Goal: Task Accomplishment & Management: Use online tool/utility

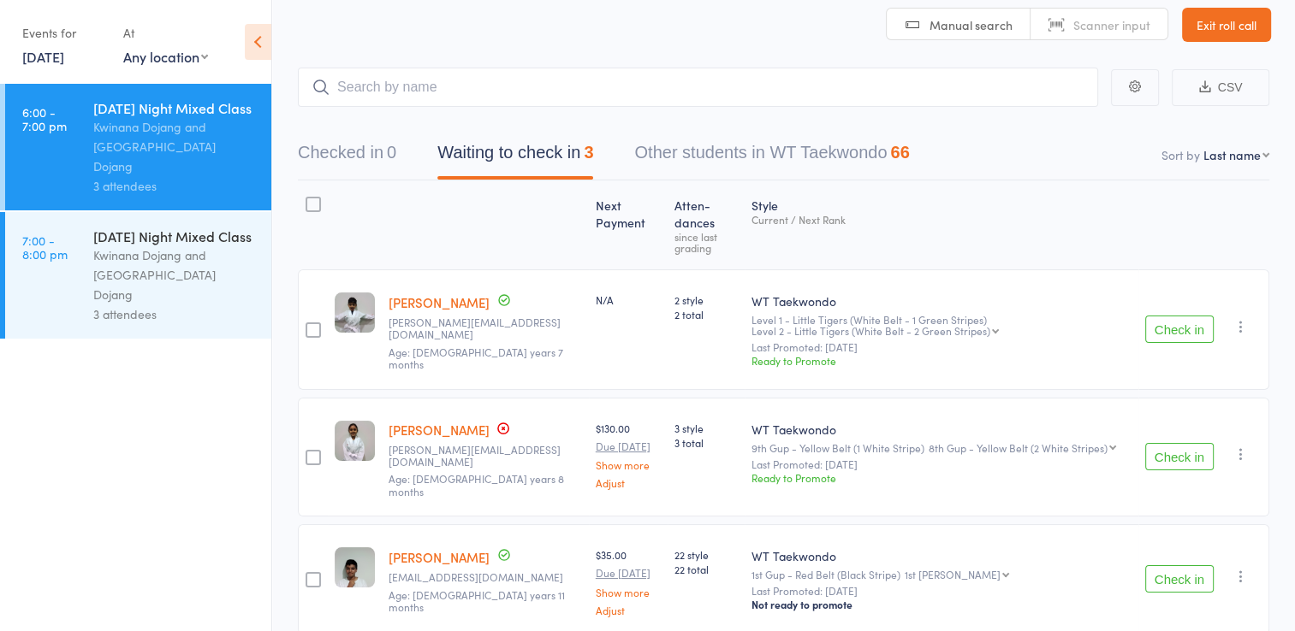
scroll to position [89, 0]
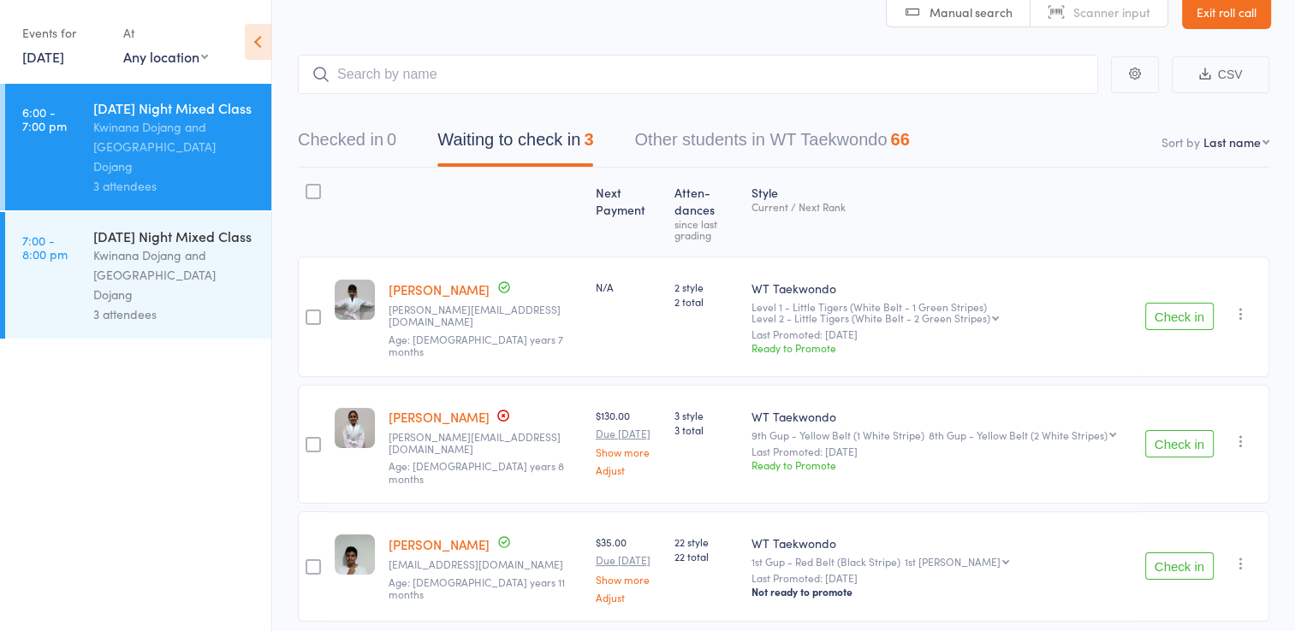
click at [524, 55] on input "search" at bounding box center [698, 74] width 800 height 39
type input "ayu"
click at [1031, 98] on link "Drop in" at bounding box center [1053, 111] width 56 height 27
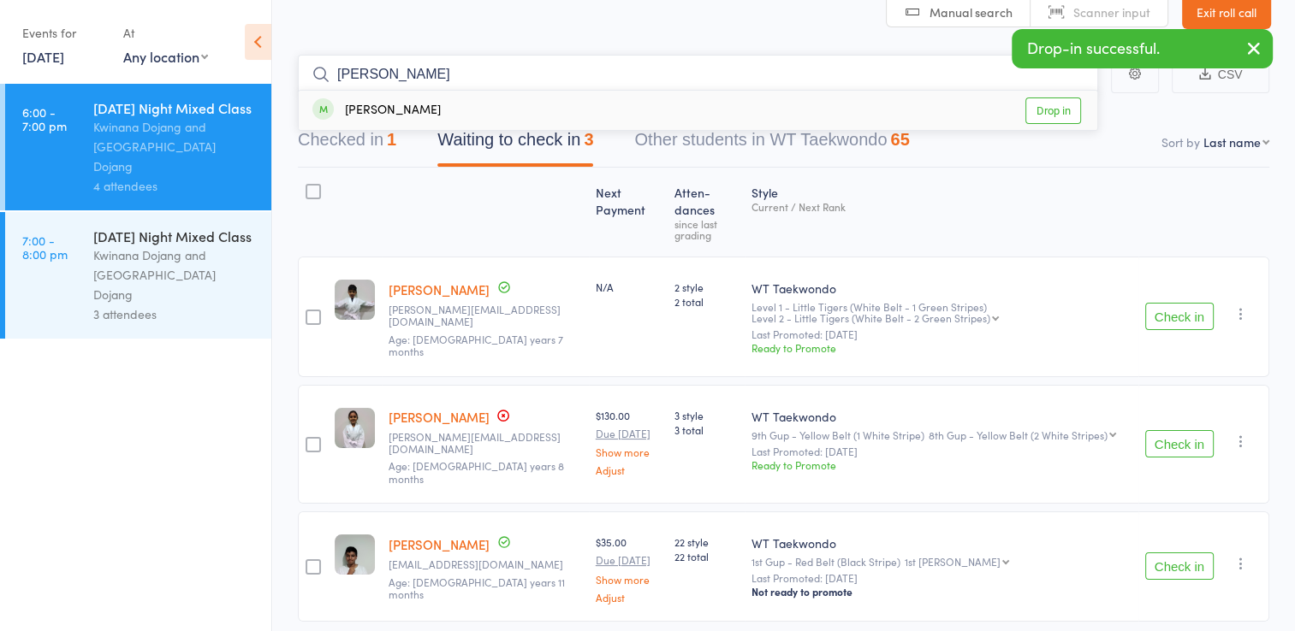
type input "[PERSON_NAME]"
click at [1051, 98] on link "Drop in" at bounding box center [1053, 111] width 56 height 27
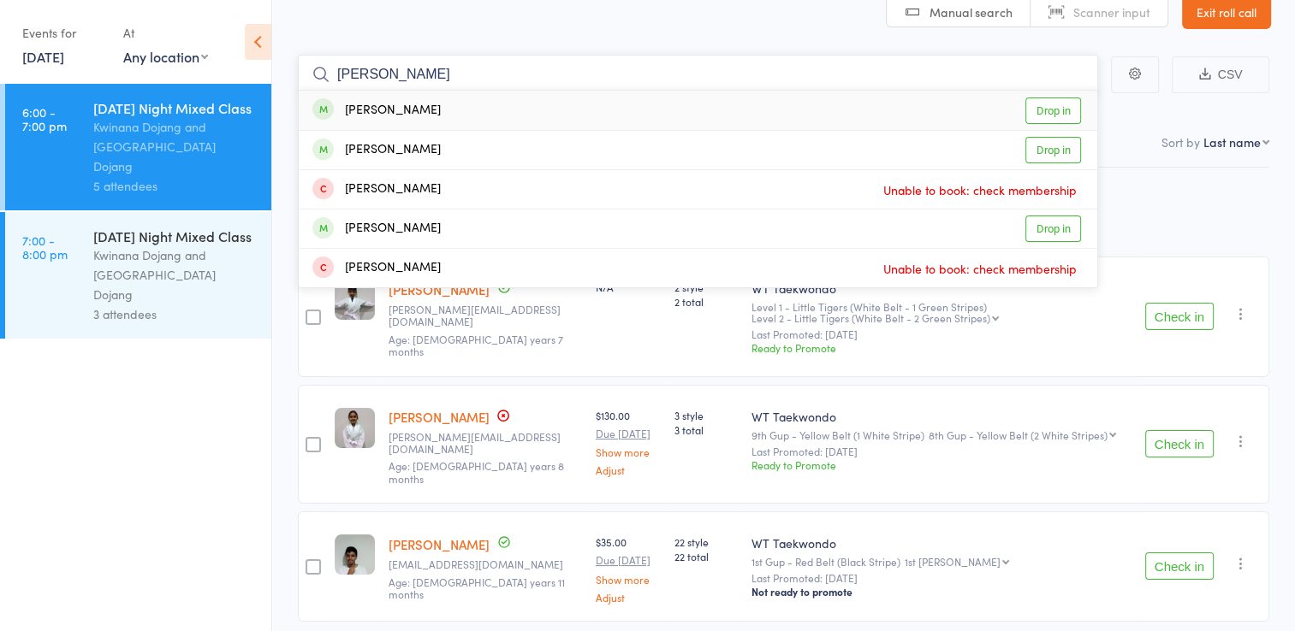
type input "[PERSON_NAME]"
click at [1064, 98] on link "Drop in" at bounding box center [1053, 111] width 56 height 27
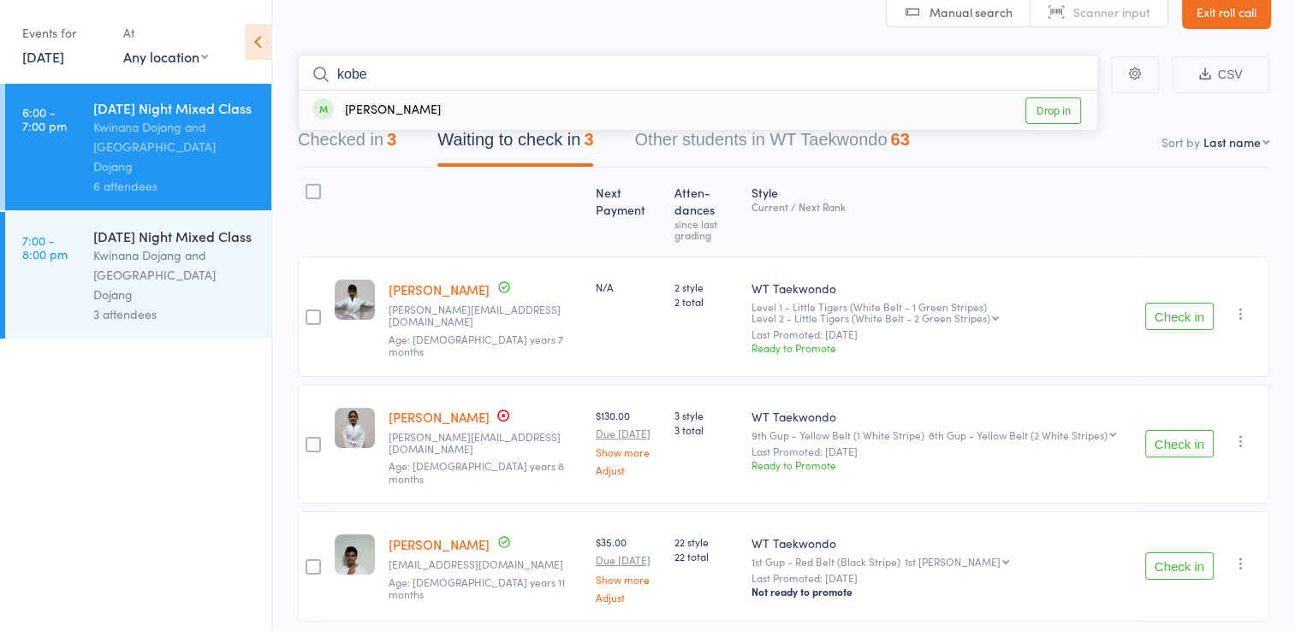
type input "kobe"
click at [1039, 98] on link "Drop in" at bounding box center [1053, 111] width 56 height 27
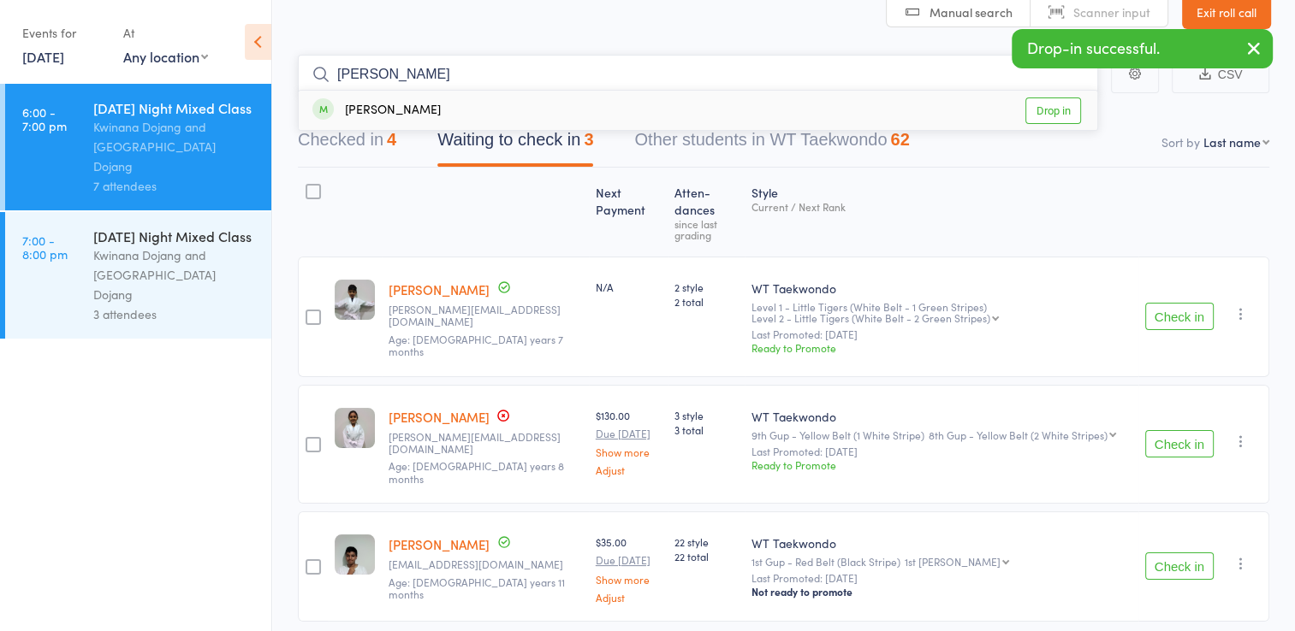
type input "[PERSON_NAME]"
click at [1045, 98] on link "Drop in" at bounding box center [1053, 111] width 56 height 27
click at [389, 55] on input "search" at bounding box center [698, 74] width 800 height 39
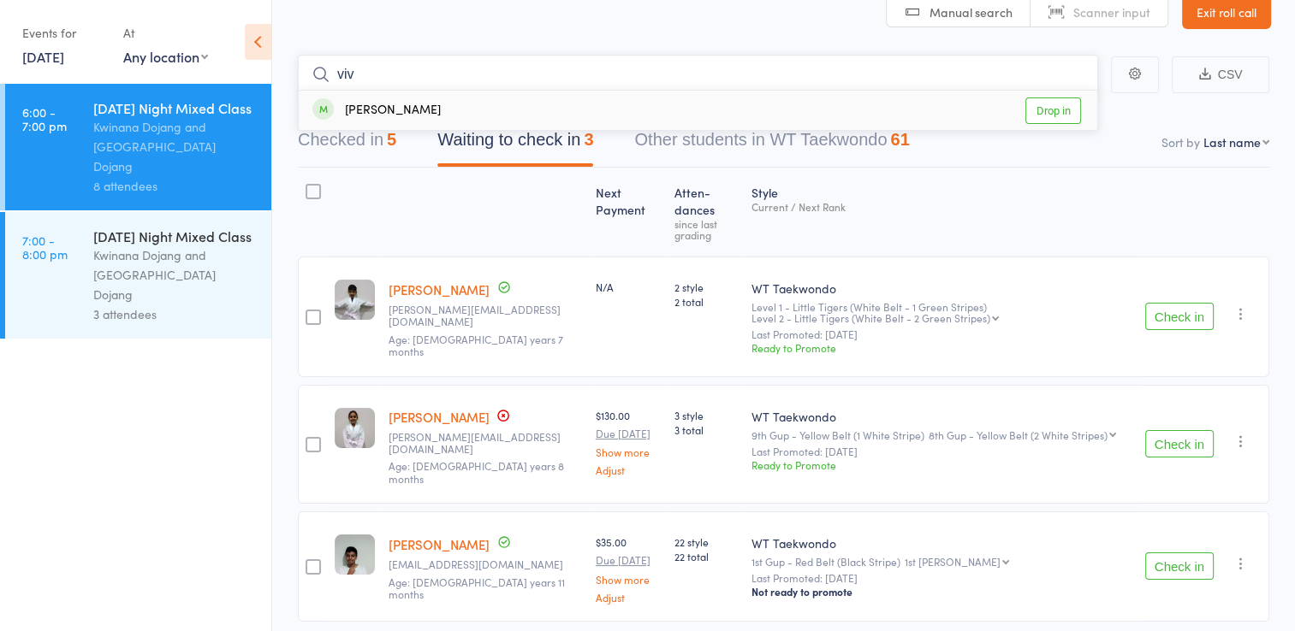
type input "viv"
click at [1058, 98] on link "Drop in" at bounding box center [1053, 111] width 56 height 27
click at [362, 122] on button "Checked in 6" at bounding box center [347, 144] width 98 height 45
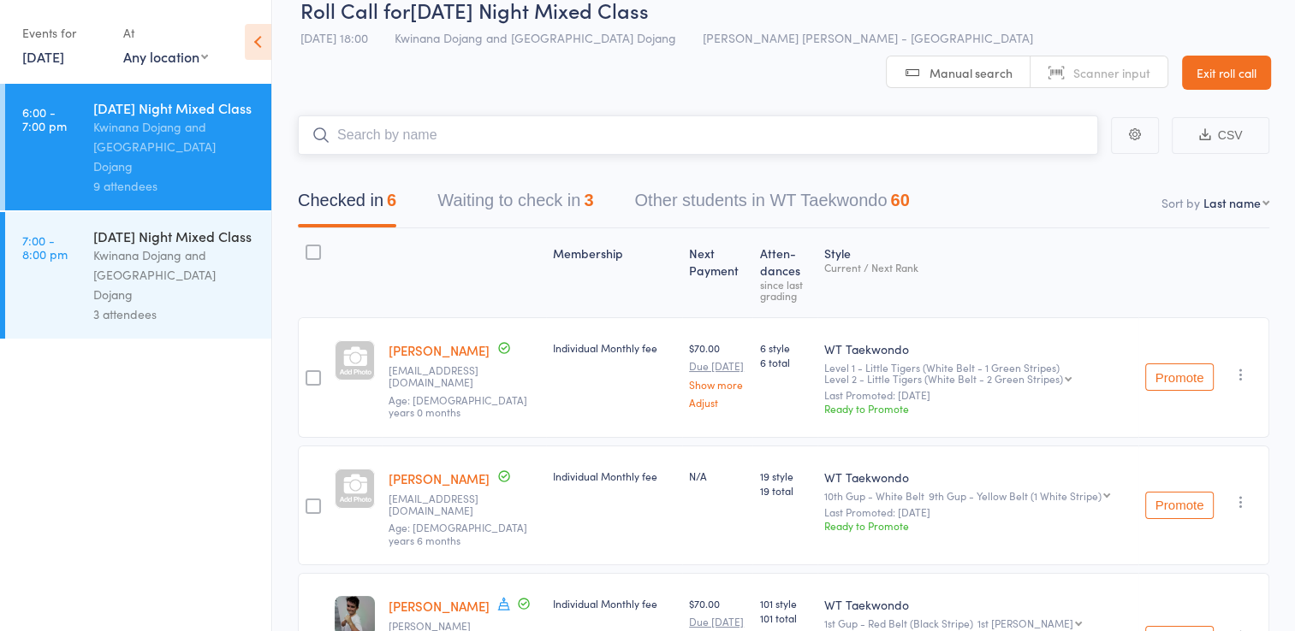
scroll to position [0, 0]
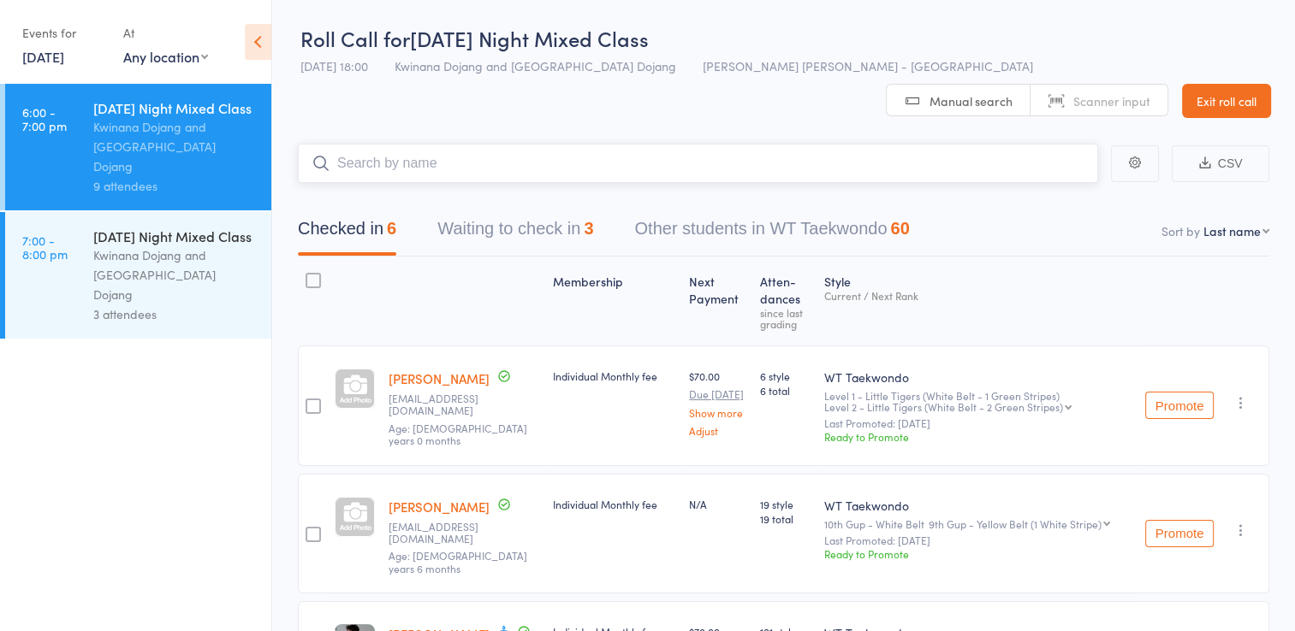
click at [465, 144] on input "search" at bounding box center [698, 163] width 800 height 39
click at [493, 144] on input "search" at bounding box center [698, 163] width 800 height 39
type input "[PERSON_NAME]"
click at [1058, 187] on link "Drop in" at bounding box center [1053, 200] width 56 height 27
click at [407, 144] on input "search" at bounding box center [698, 163] width 800 height 39
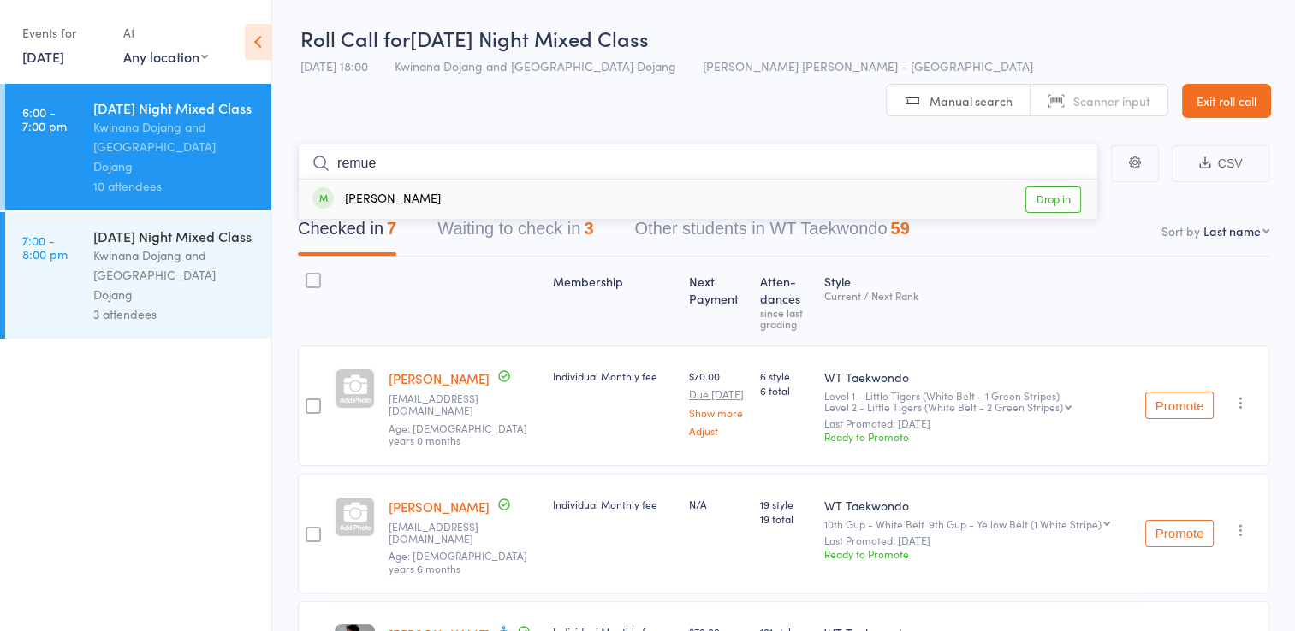
type input "remue"
click at [1034, 187] on link "Drop in" at bounding box center [1053, 200] width 56 height 27
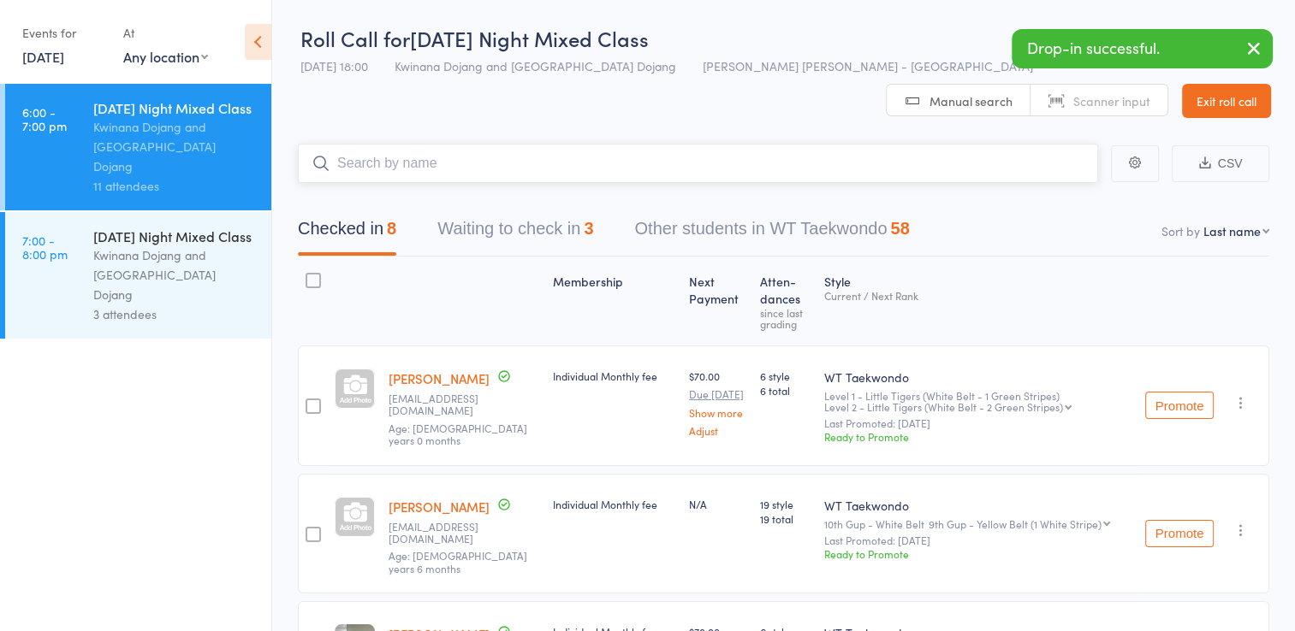
click at [462, 144] on input "search" at bounding box center [698, 163] width 800 height 39
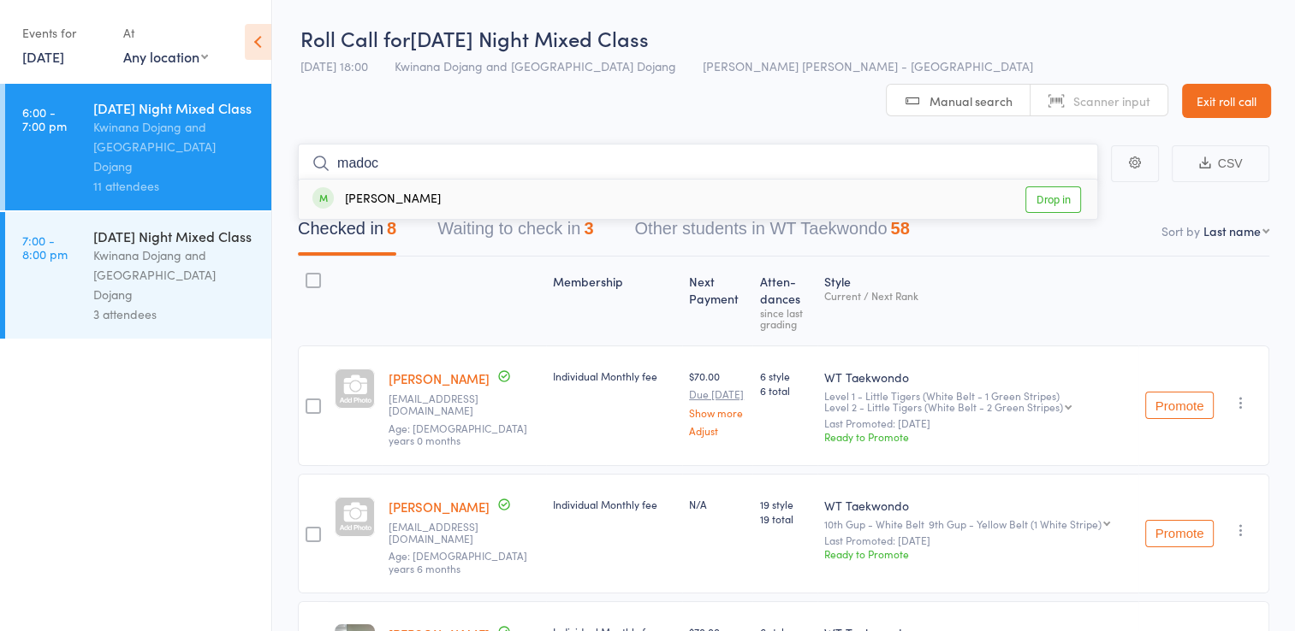
type input "madoc"
click at [1058, 187] on link "Drop in" at bounding box center [1053, 200] width 56 height 27
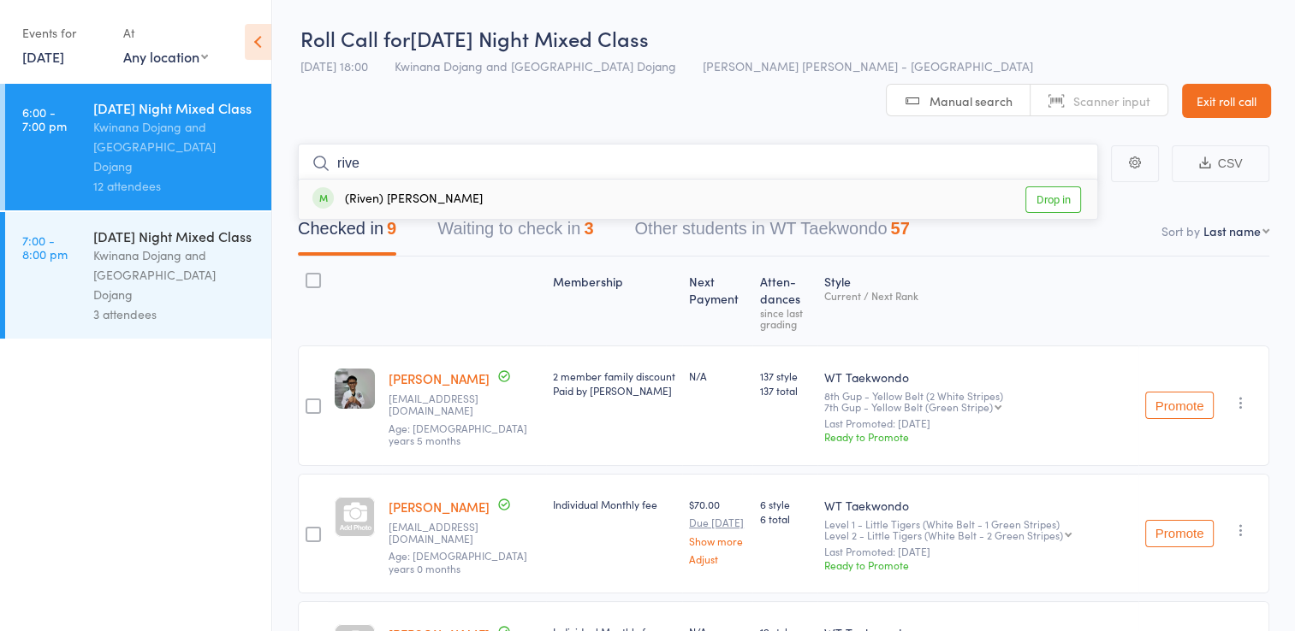
type input "rive"
click at [1058, 187] on link "Drop in" at bounding box center [1053, 200] width 56 height 27
click at [378, 144] on input "search" at bounding box center [698, 163] width 800 height 39
type input "[PERSON_NAME]"
click at [1039, 187] on link "Drop in" at bounding box center [1053, 200] width 56 height 27
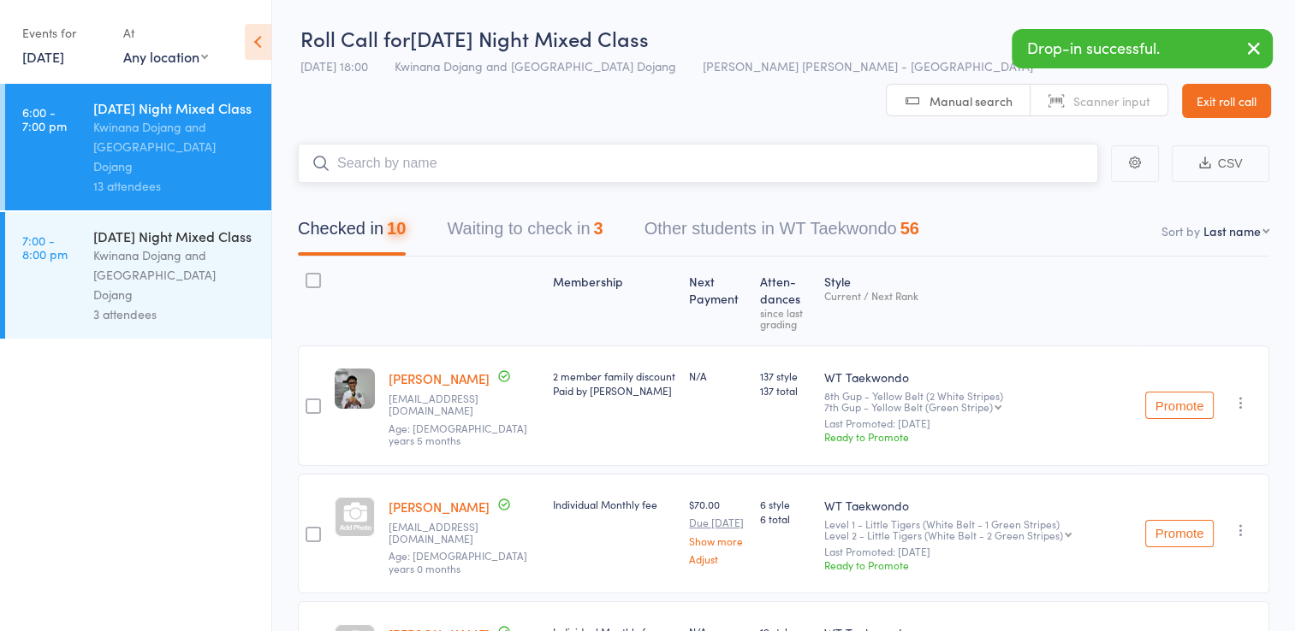
click at [490, 144] on input "search" at bounding box center [698, 163] width 800 height 39
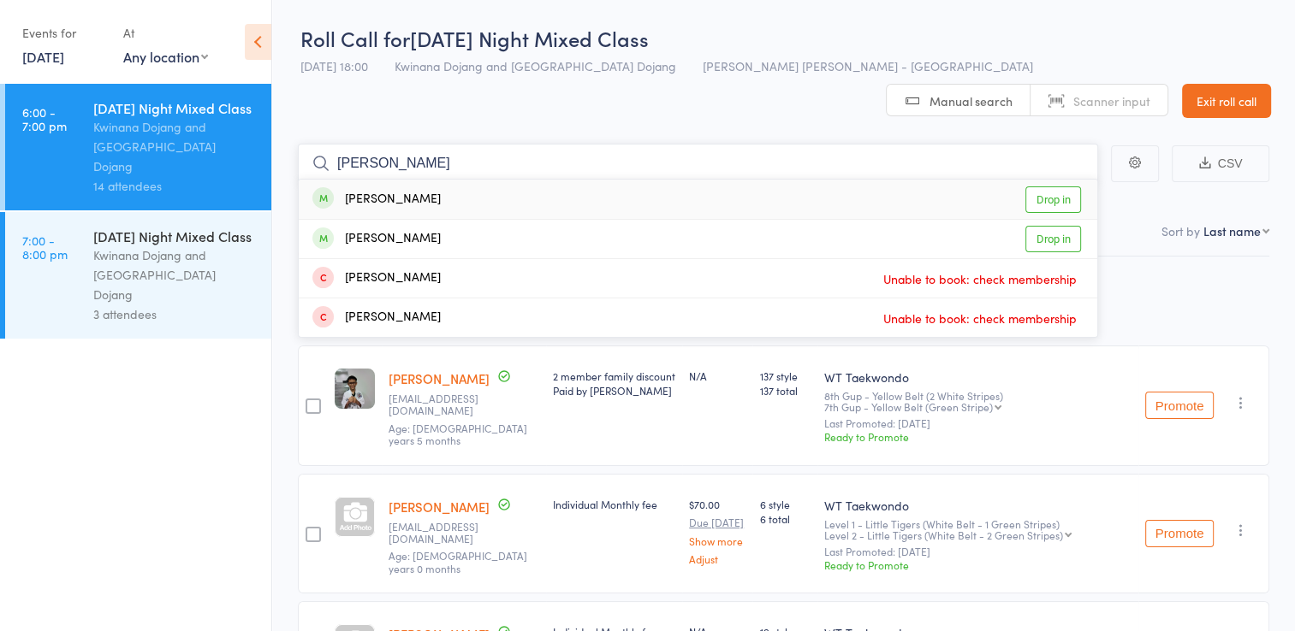
type input "[PERSON_NAME]"
click at [1061, 187] on link "Drop in" at bounding box center [1053, 200] width 56 height 27
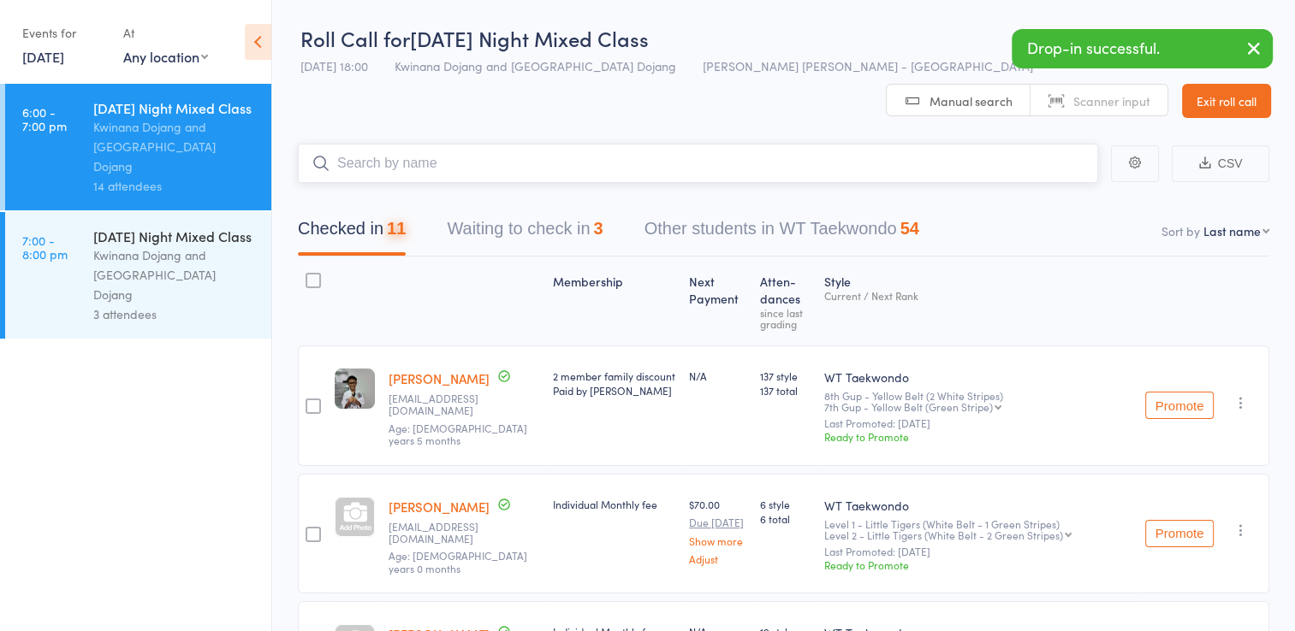
click at [536, 144] on input "search" at bounding box center [698, 163] width 800 height 39
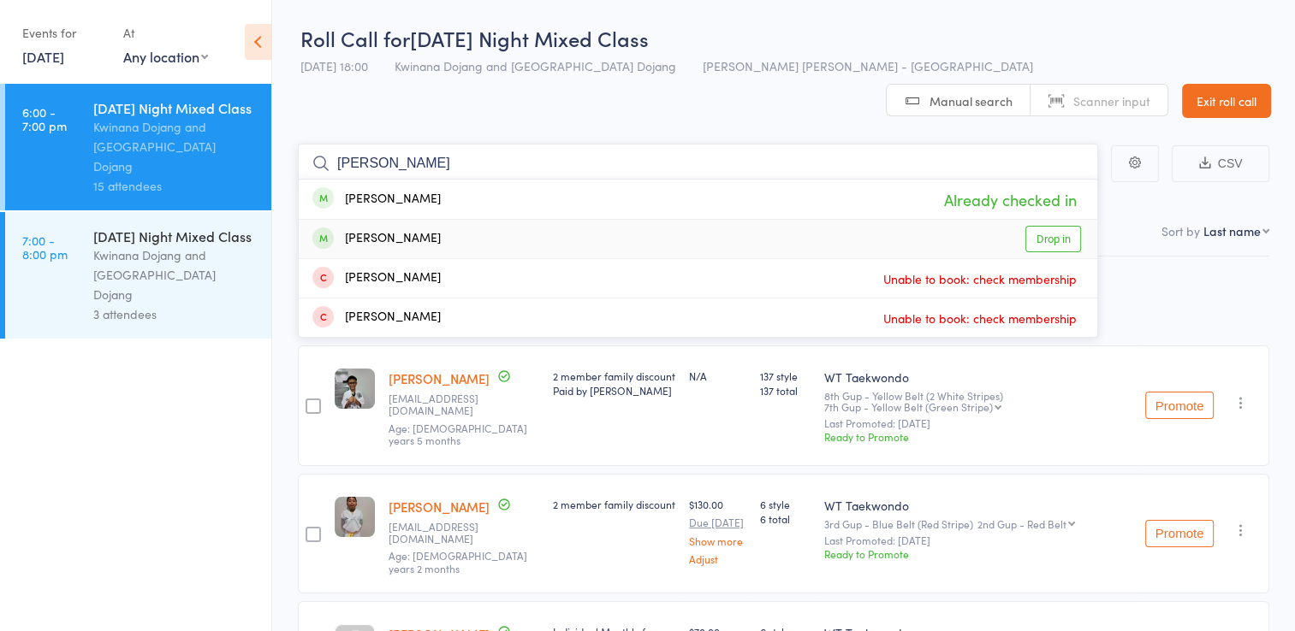
type input "[PERSON_NAME]"
click at [1052, 226] on link "Drop in" at bounding box center [1053, 239] width 56 height 27
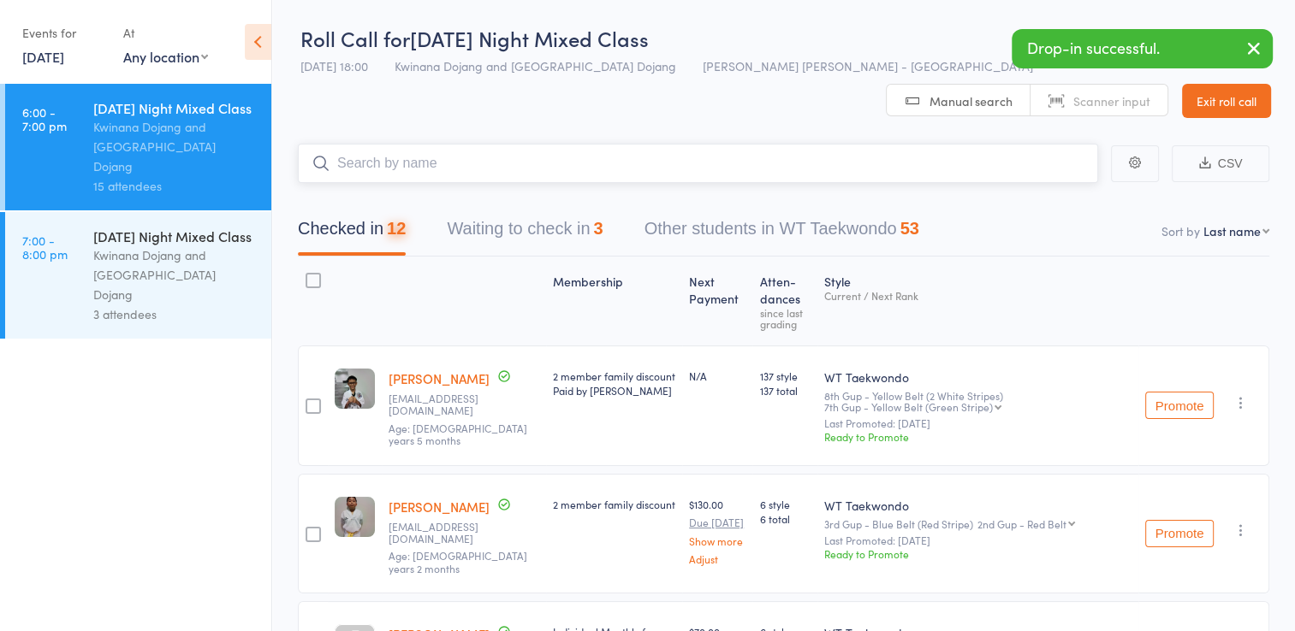
click at [520, 144] on input "search" at bounding box center [698, 163] width 800 height 39
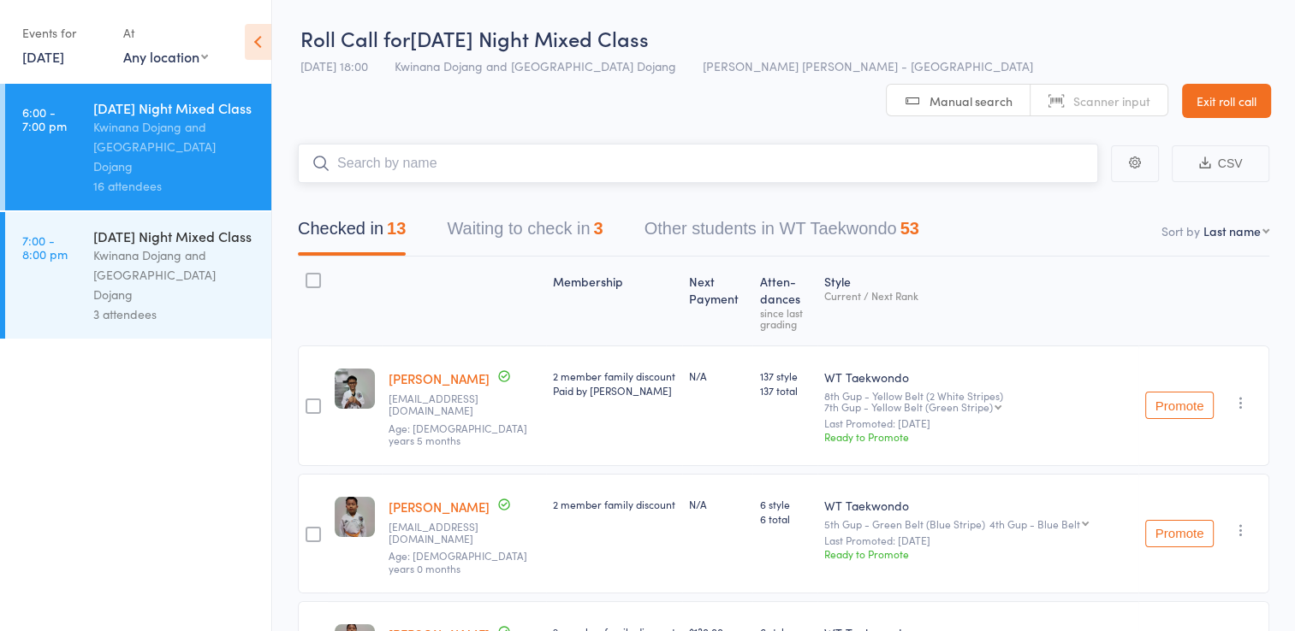
click at [380, 144] on input "search" at bounding box center [698, 163] width 800 height 39
type input "ess"
click at [1057, 187] on link "Drop in" at bounding box center [1053, 200] width 56 height 27
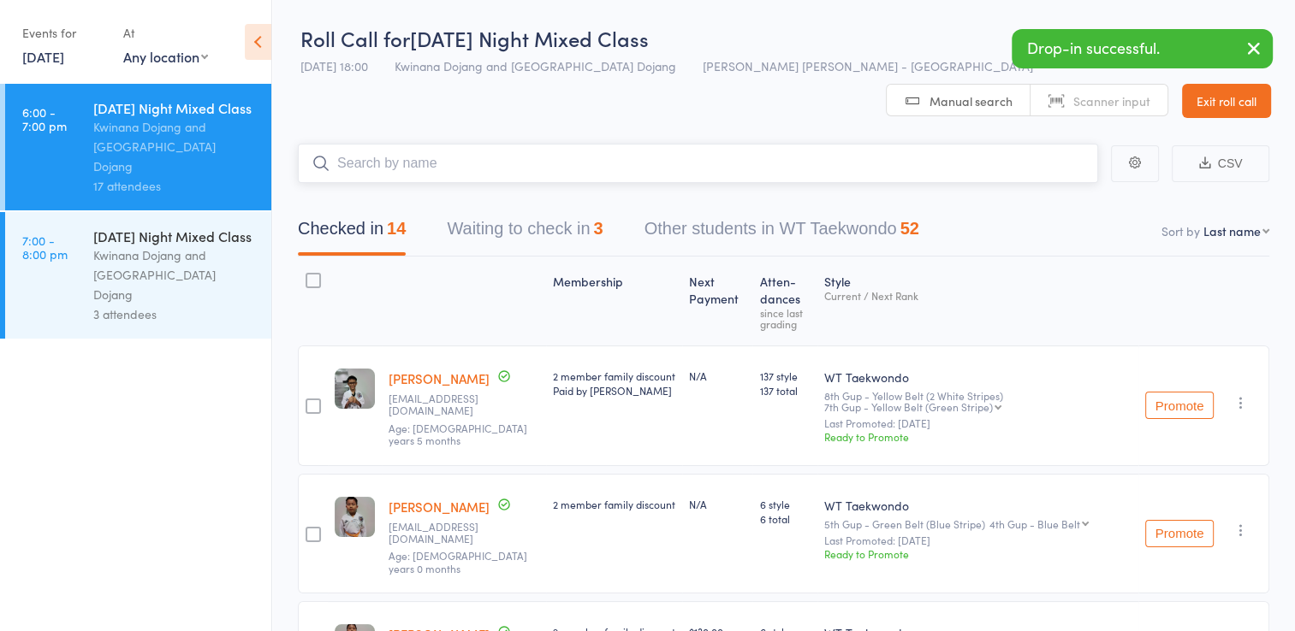
click at [471, 144] on input "search" at bounding box center [698, 163] width 800 height 39
type input "zhe"
click at [1057, 187] on link "Drop in" at bounding box center [1053, 200] width 56 height 27
click at [496, 144] on input "search" at bounding box center [698, 163] width 800 height 39
type input "zai"
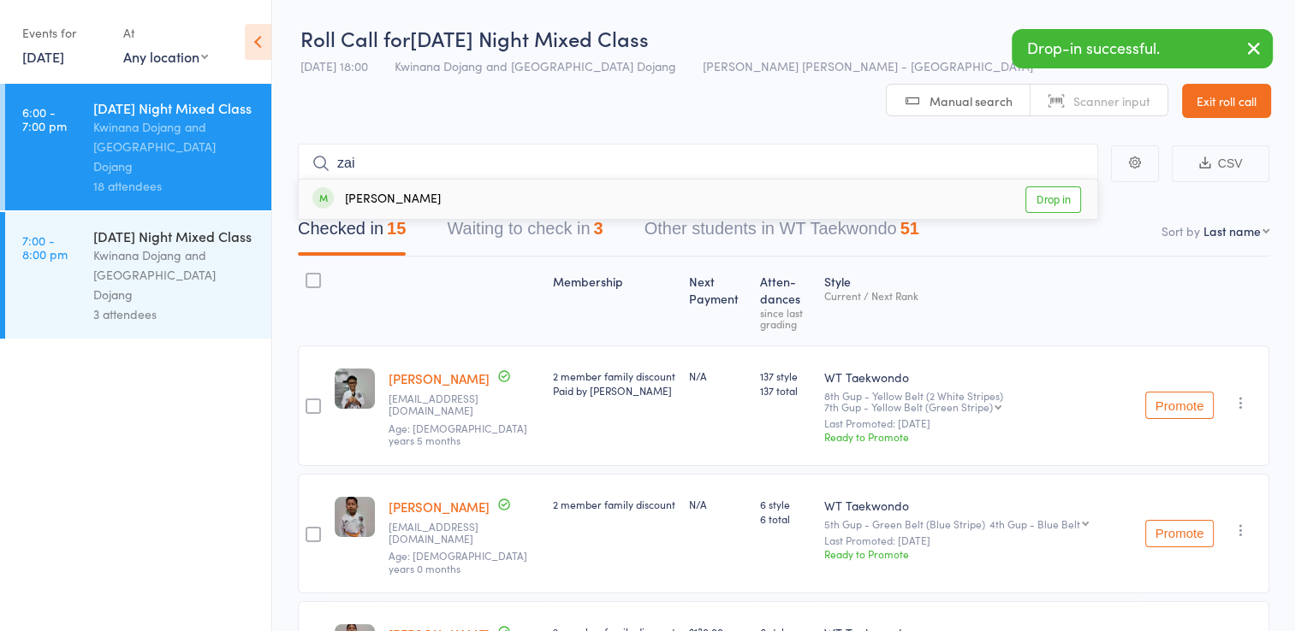
click at [1060, 187] on link "Drop in" at bounding box center [1053, 200] width 56 height 27
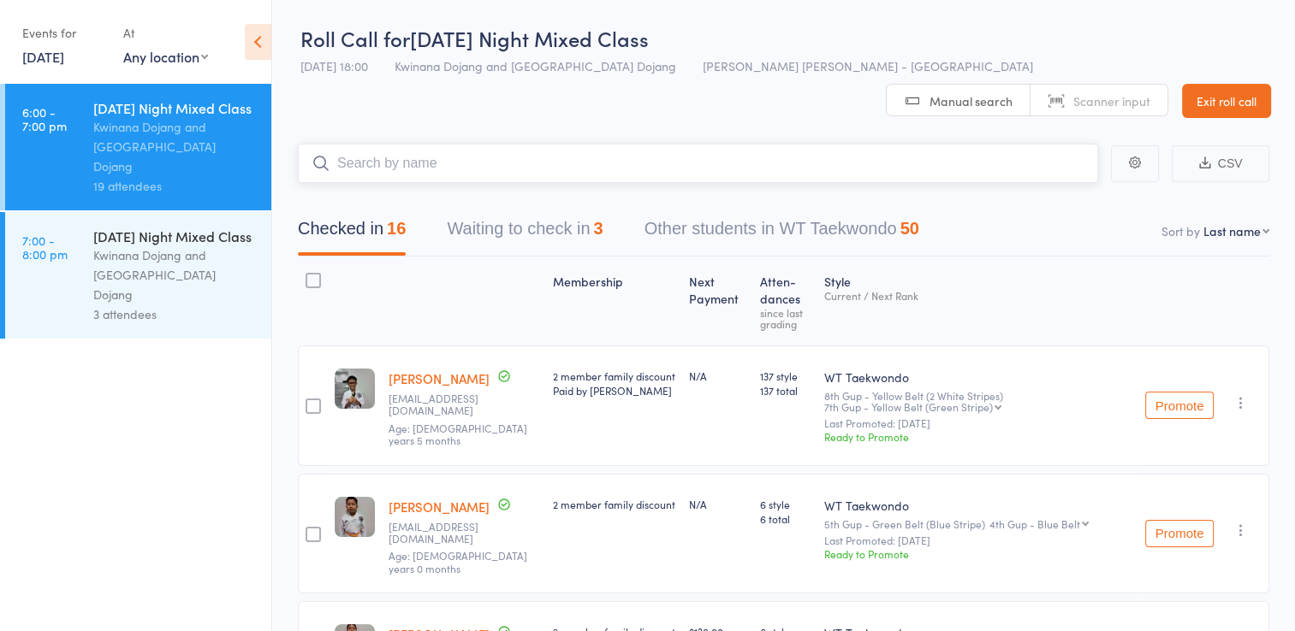
click at [459, 144] on input "search" at bounding box center [698, 163] width 800 height 39
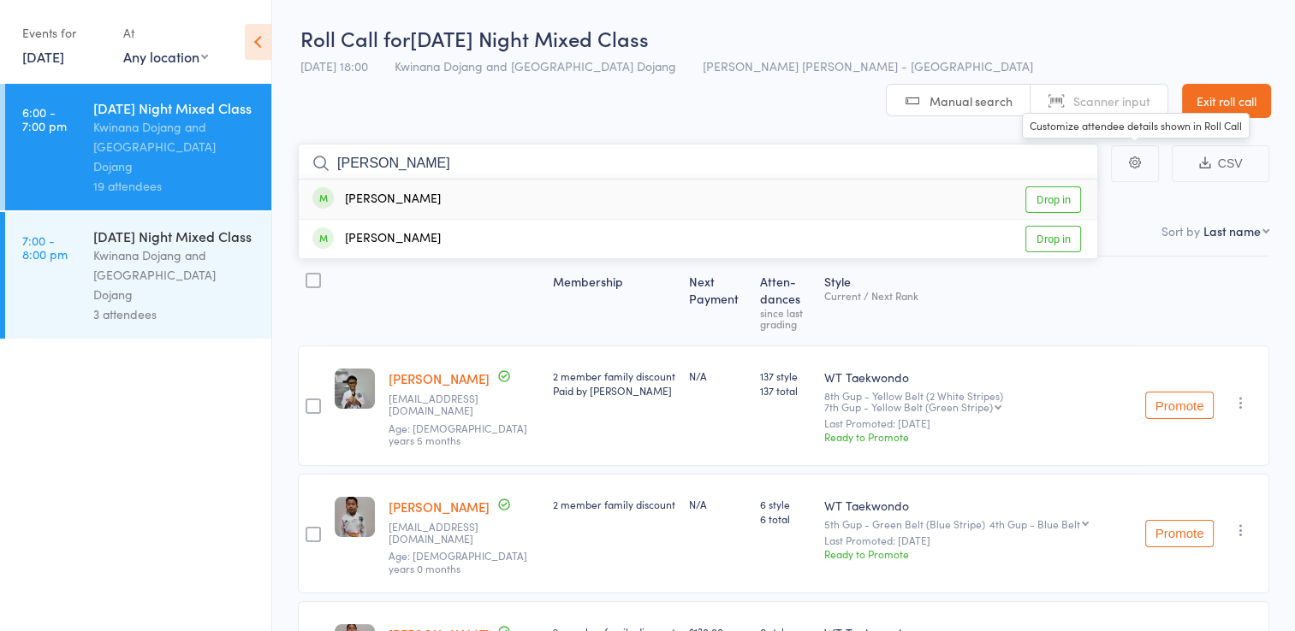
type input "[PERSON_NAME]"
click at [1061, 187] on link "Drop in" at bounding box center [1053, 200] width 56 height 27
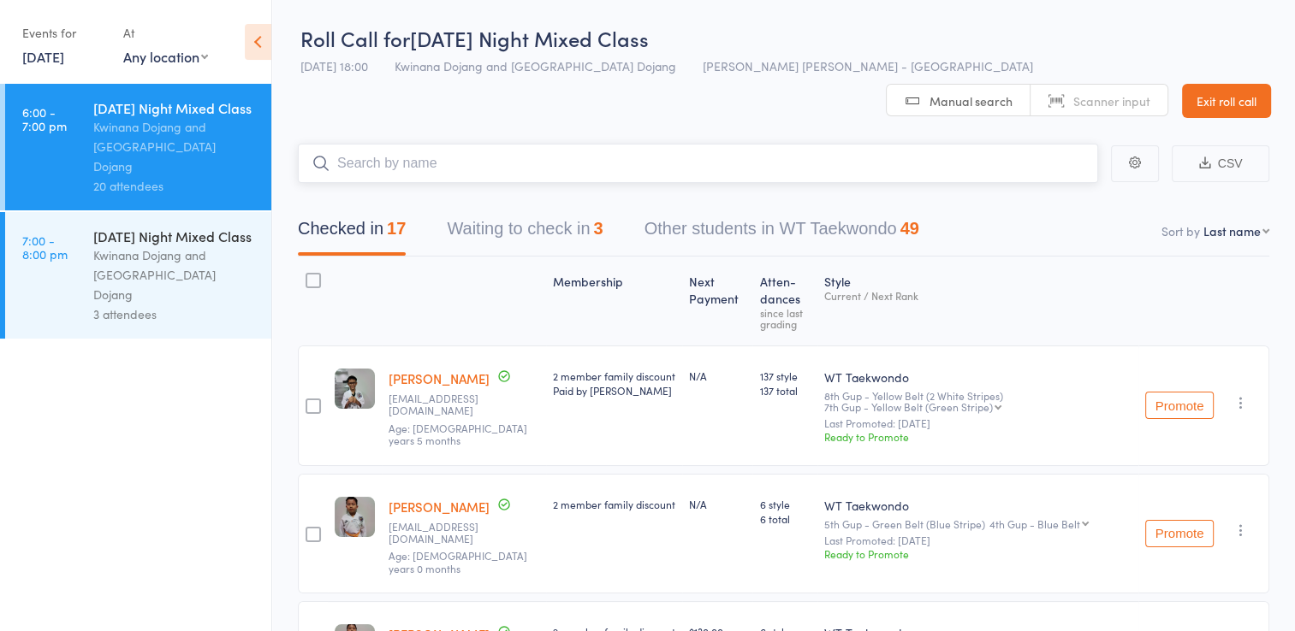
click at [428, 144] on input "search" at bounding box center [698, 163] width 800 height 39
type input "[PERSON_NAME]"
click at [1016, 180] on div "[PERSON_NAME] Check in" at bounding box center [698, 199] width 798 height 39
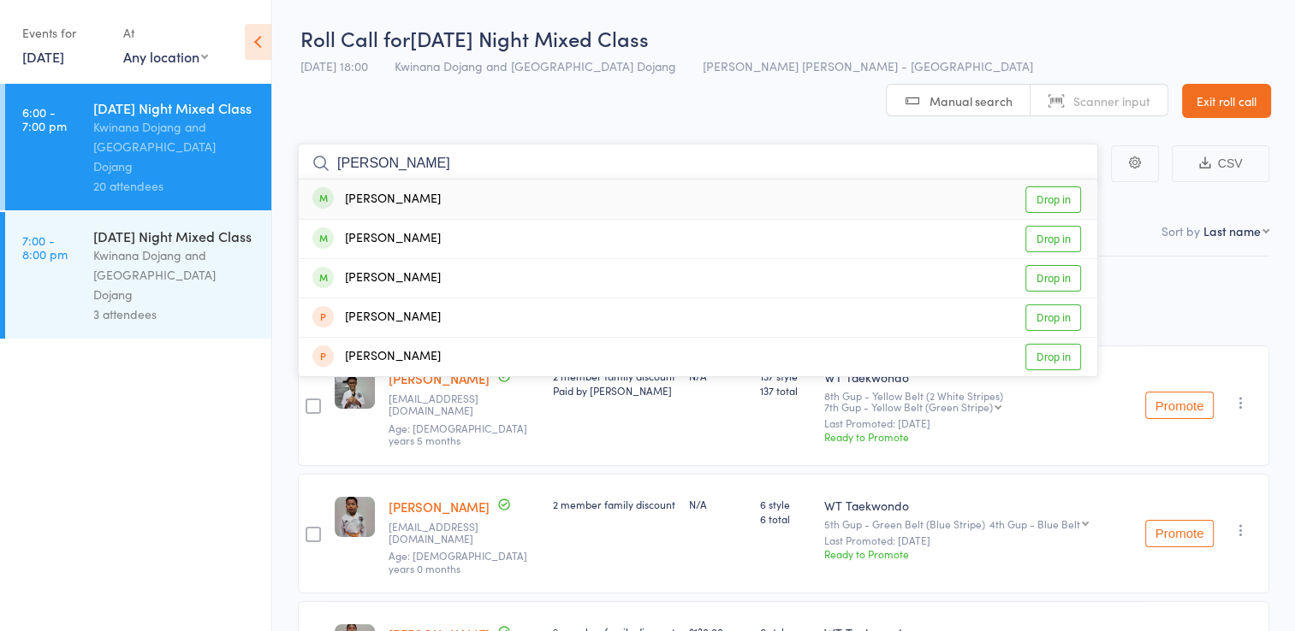
type input "[PERSON_NAME]"
click at [1067, 187] on link "Drop in" at bounding box center [1053, 200] width 56 height 27
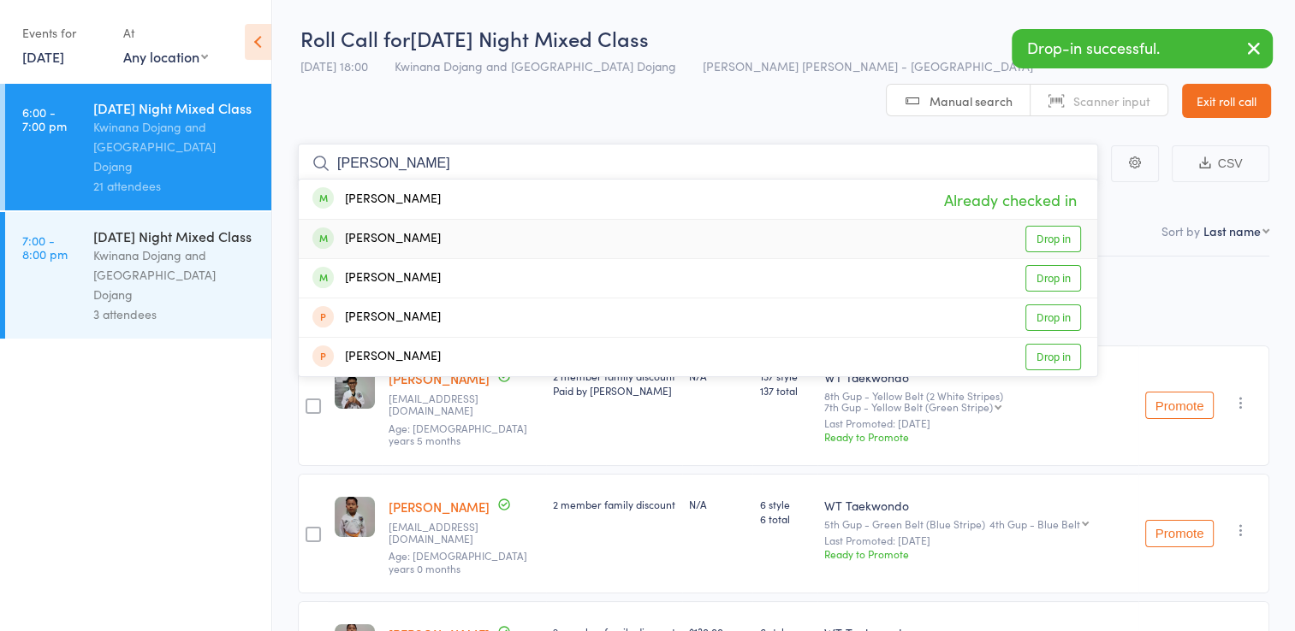
type input "[PERSON_NAME]"
click at [1034, 226] on link "Drop in" at bounding box center [1053, 239] width 56 height 27
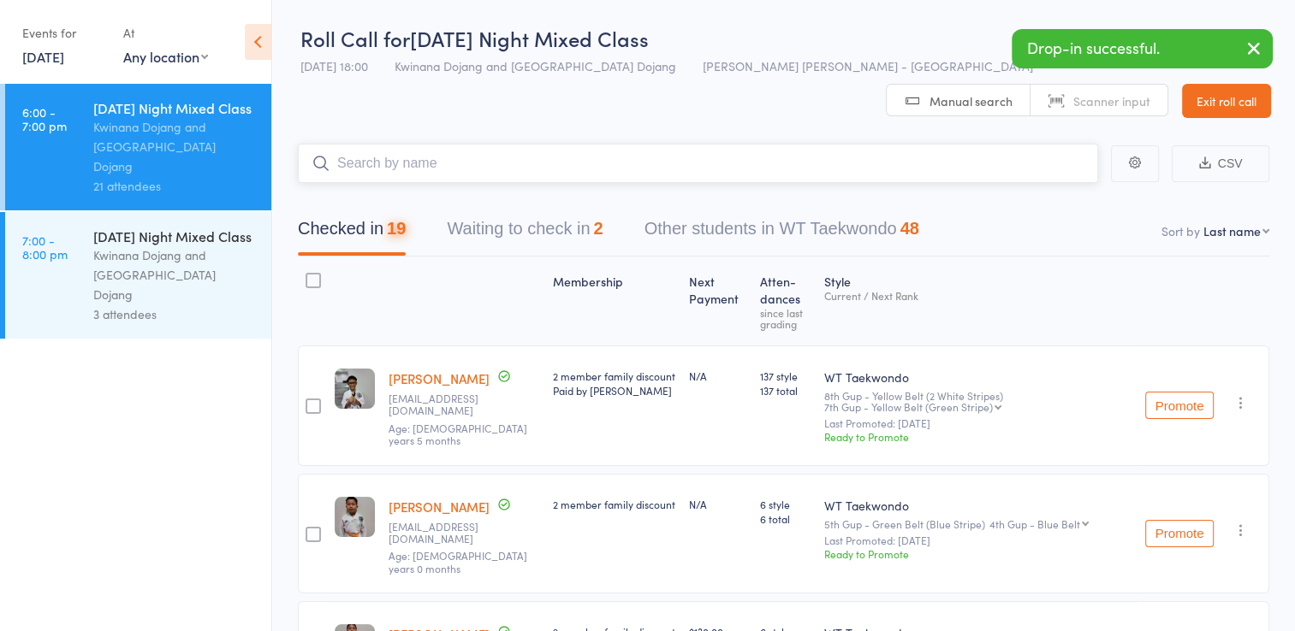
click at [900, 144] on input "search" at bounding box center [698, 163] width 800 height 39
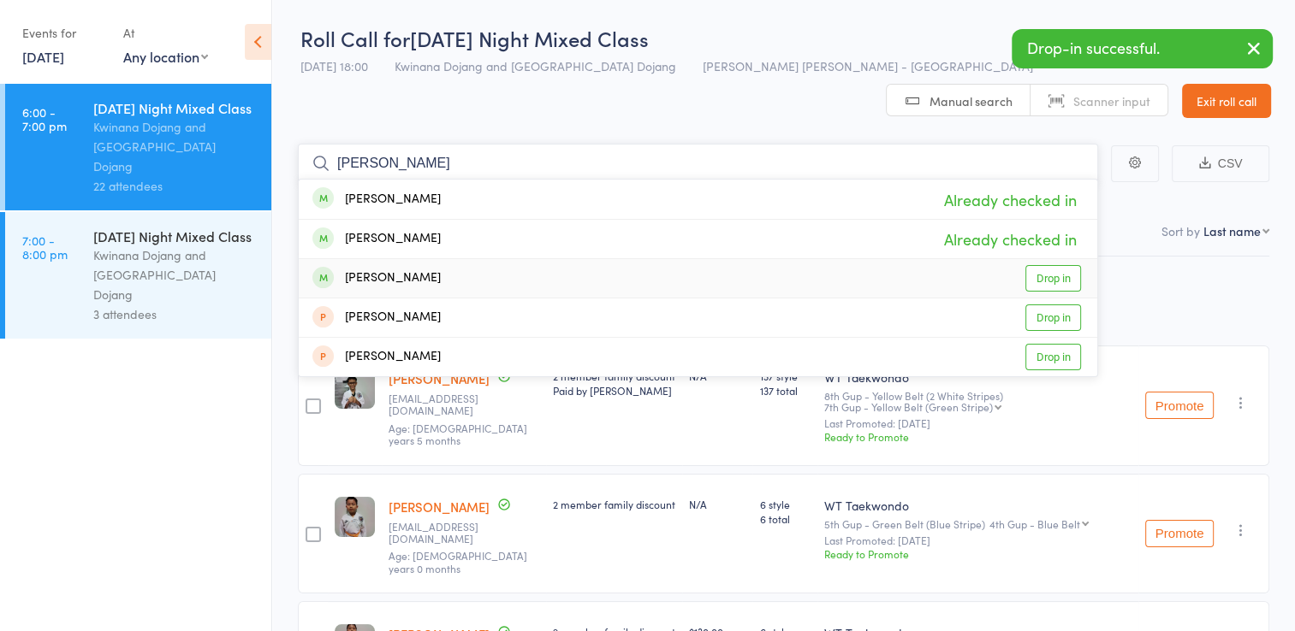
type input "[PERSON_NAME]"
click at [1041, 265] on link "Drop in" at bounding box center [1053, 278] width 56 height 27
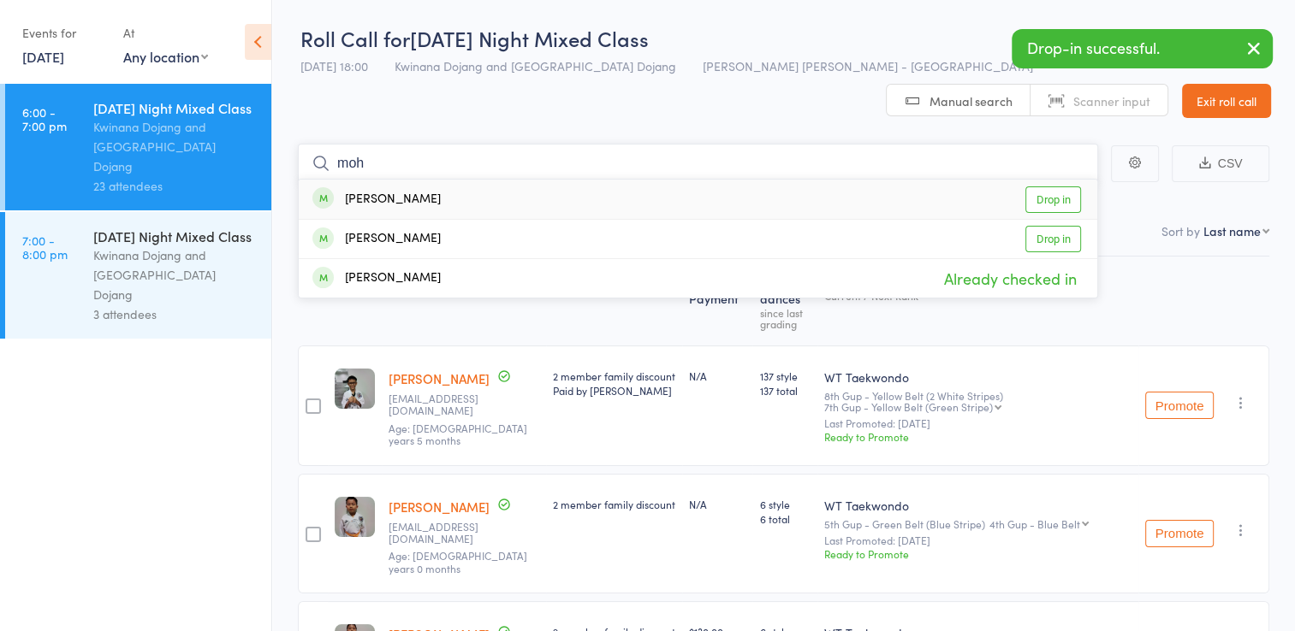
type input "moh"
click at [1069, 187] on link "Drop in" at bounding box center [1053, 200] width 56 height 27
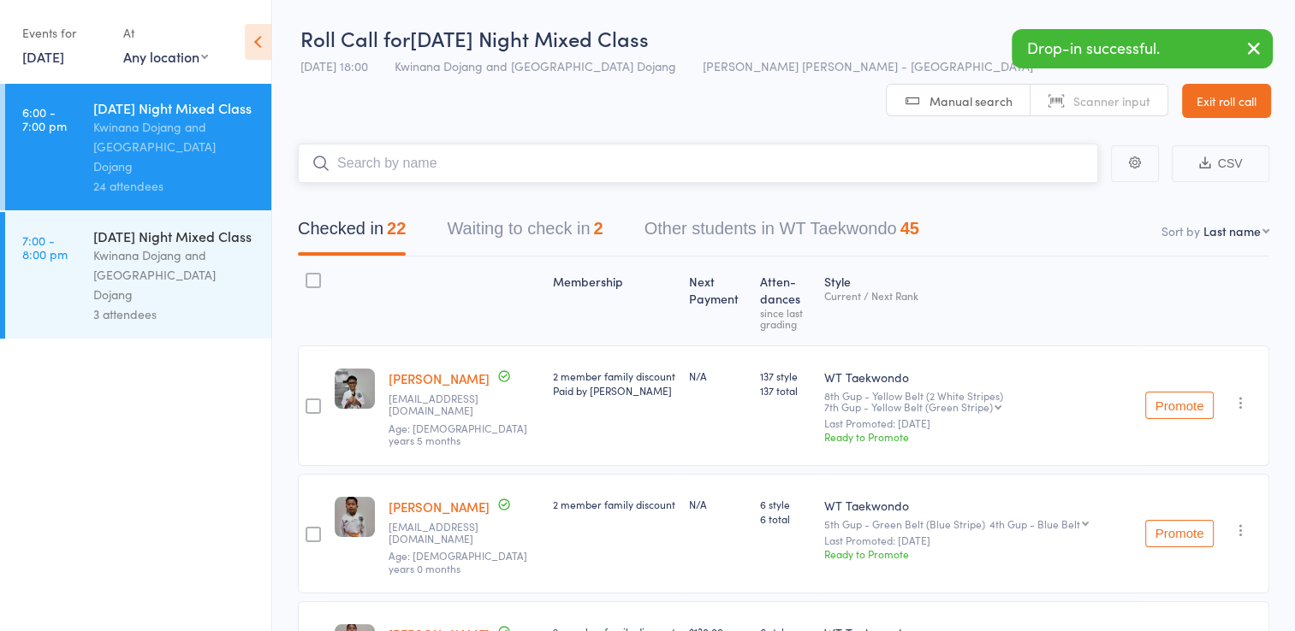
click at [397, 144] on input "search" at bounding box center [698, 163] width 800 height 39
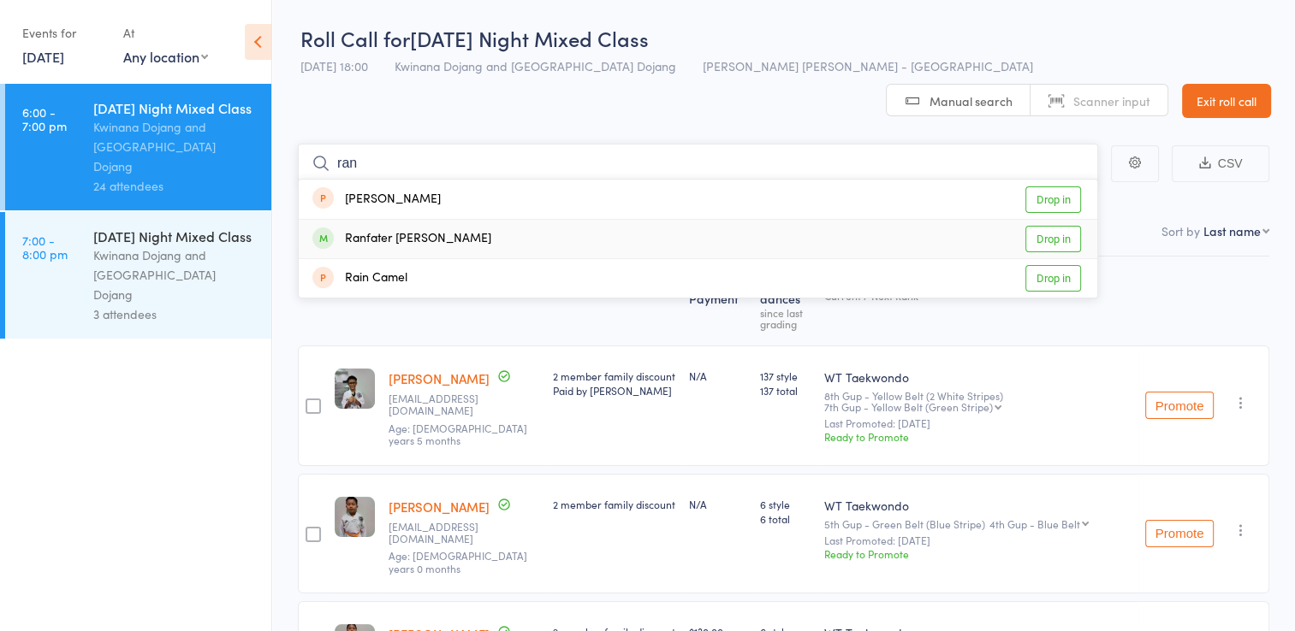
type input "ran"
click at [1071, 226] on link "Drop in" at bounding box center [1053, 239] width 56 height 27
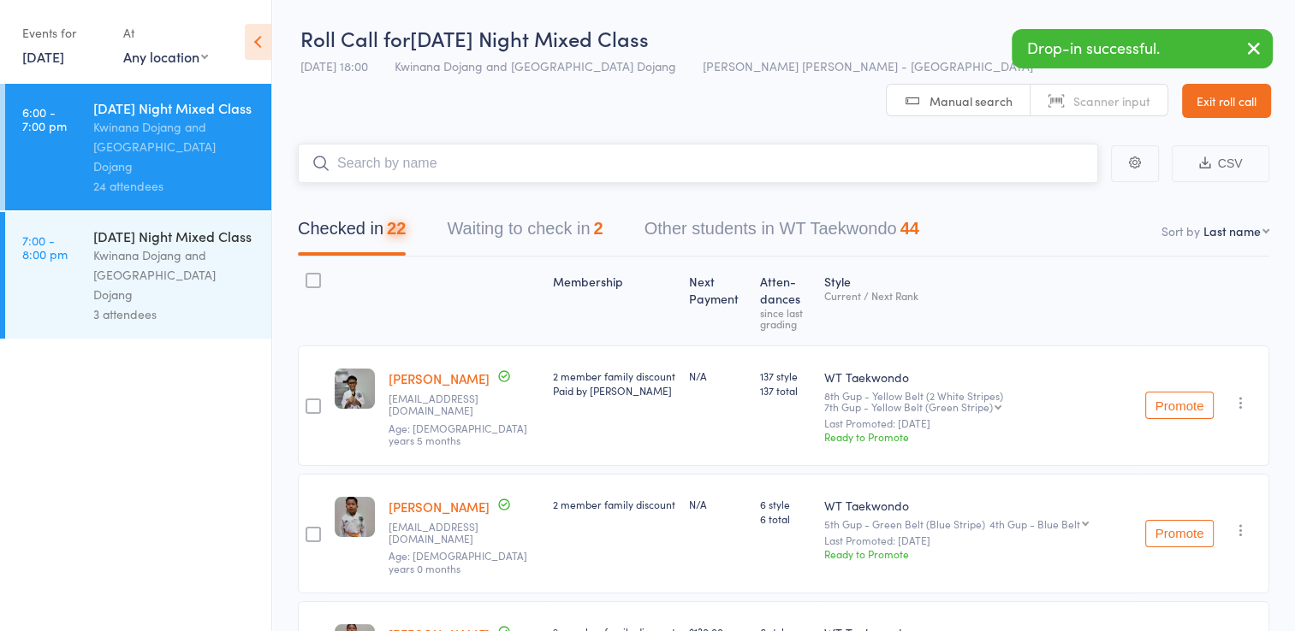
click at [552, 144] on input "search" at bounding box center [698, 163] width 800 height 39
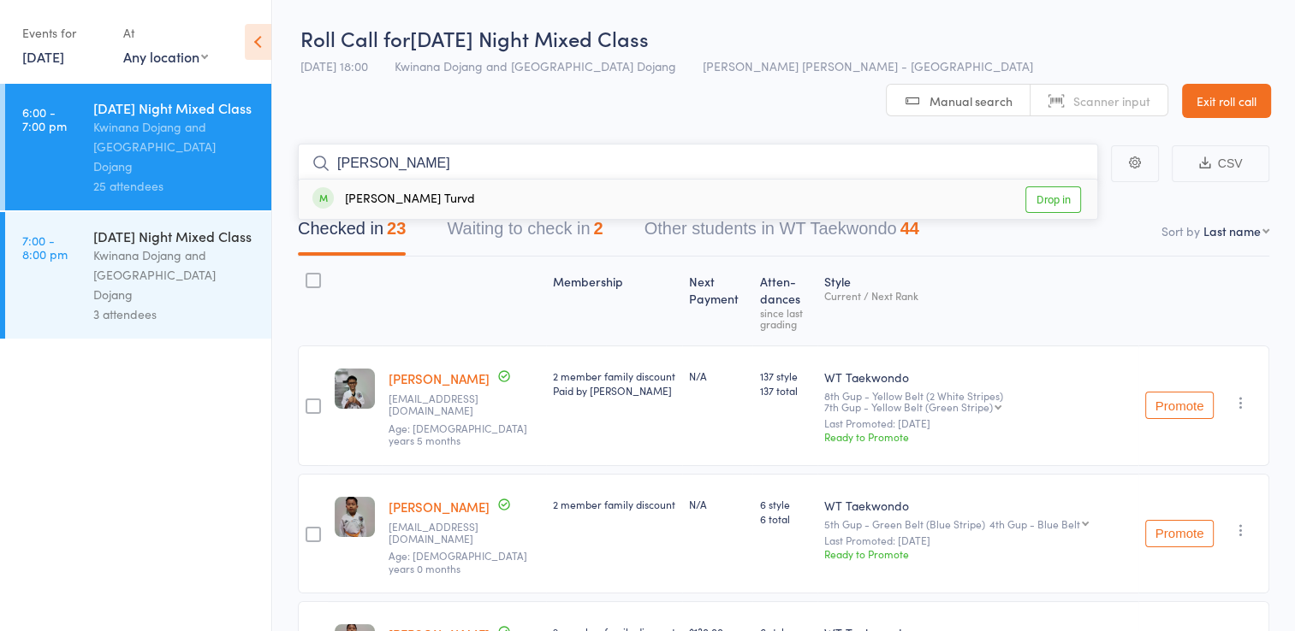
type input "[PERSON_NAME]"
click at [1065, 187] on link "Drop in" at bounding box center [1053, 200] width 56 height 27
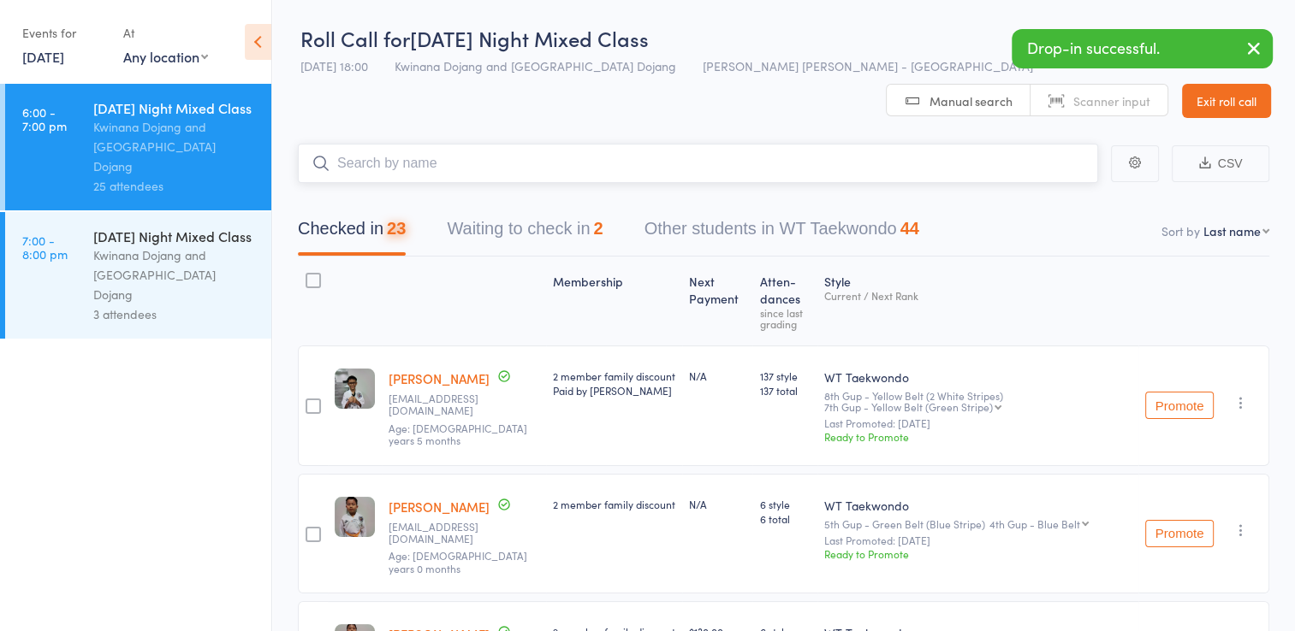
click at [527, 144] on input "search" at bounding box center [698, 163] width 800 height 39
type input "manv"
click at [1067, 187] on link "Drop in" at bounding box center [1053, 200] width 56 height 27
